Goal: Task Accomplishment & Management: Use online tool/utility

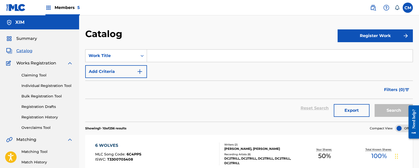
click at [20, 39] on span "Summary" at bounding box center [26, 39] width 21 height 6
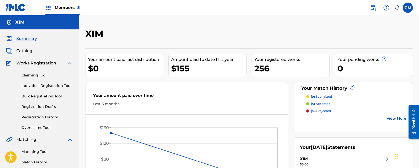
click at [52, 9] on div "Members 5" at bounding box center [62, 7] width 34 height 15
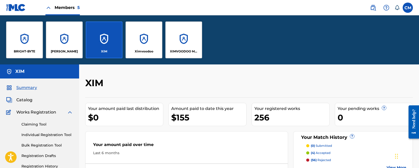
click at [53, 46] on div "[PERSON_NAME]" at bounding box center [64, 39] width 37 height 37
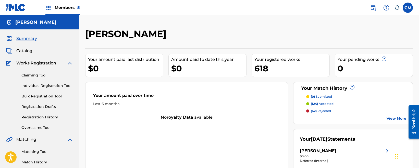
scroll to position [51, 0]
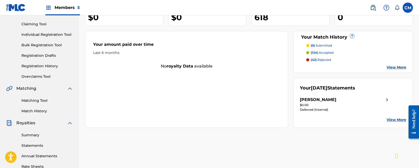
click at [40, 74] on link "Overclaims Tool" at bounding box center [47, 76] width 52 height 5
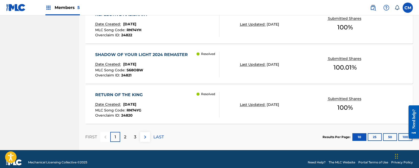
scroll to position [478, 0]
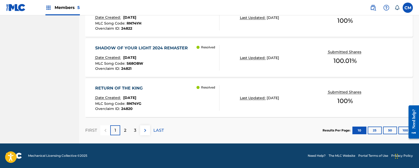
click at [391, 131] on button "50" at bounding box center [390, 130] width 14 height 8
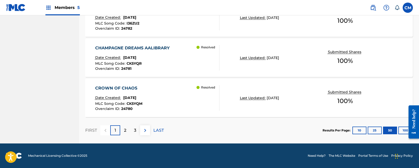
click at [160, 128] on p "LAST" at bounding box center [159, 130] width 10 height 6
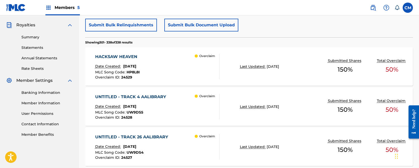
scroll to position [1601, 0]
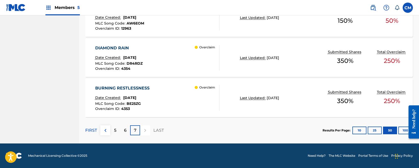
click at [114, 128] on p "5" at bounding box center [115, 130] width 2 height 6
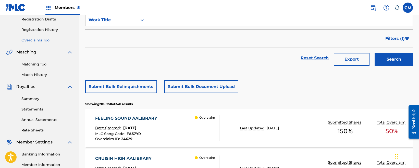
scroll to position [39, 0]
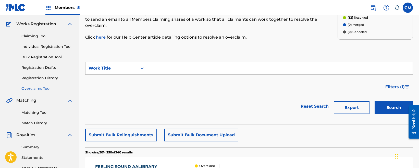
click at [135, 135] on button "Submit Bulk Relinquishments" at bounding box center [121, 134] width 72 height 13
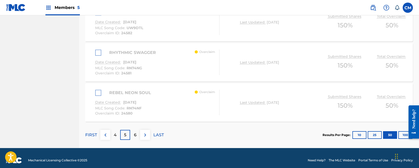
scroll to position [2108, 0]
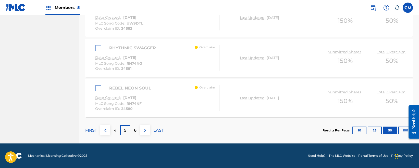
click at [136, 132] on p "6" at bounding box center [135, 130] width 3 height 6
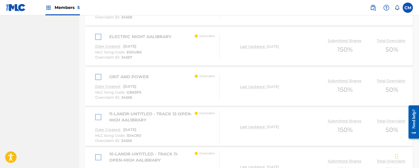
scroll to position [1010, 0]
